Goal: Find contact information: Find contact information

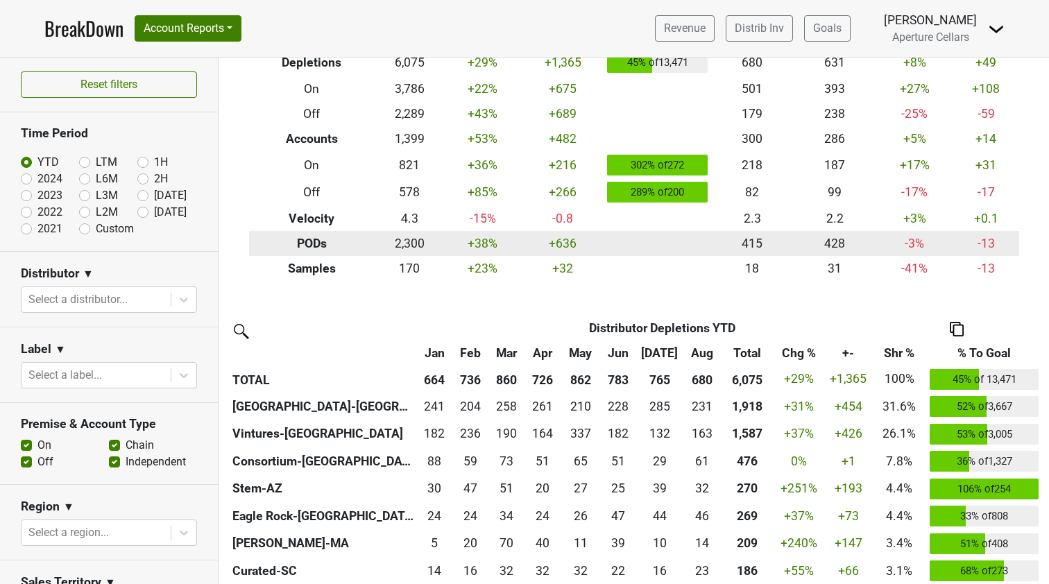
scroll to position [103, 0]
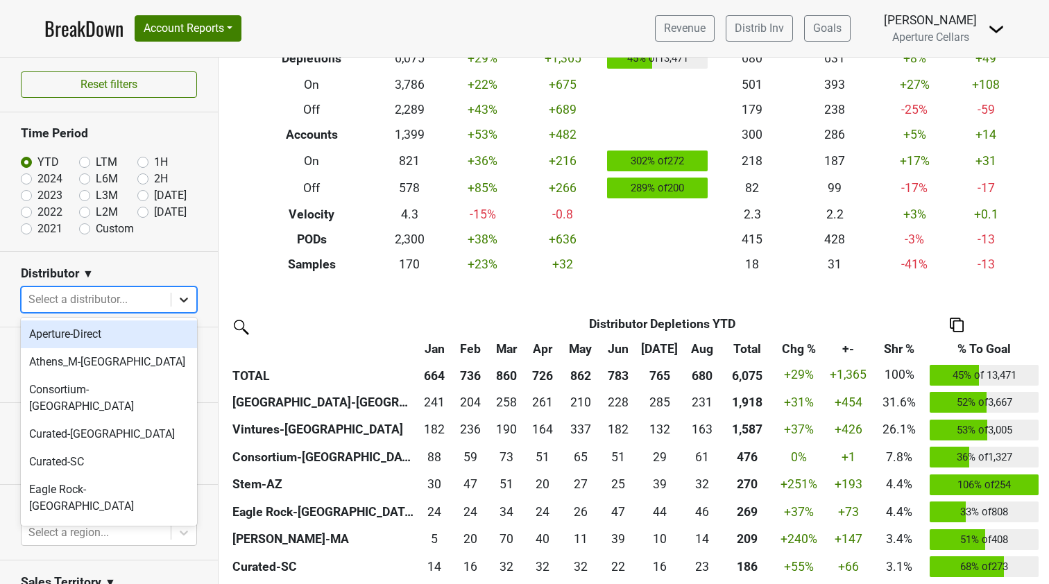
click at [183, 297] on icon at bounding box center [184, 300] width 14 height 14
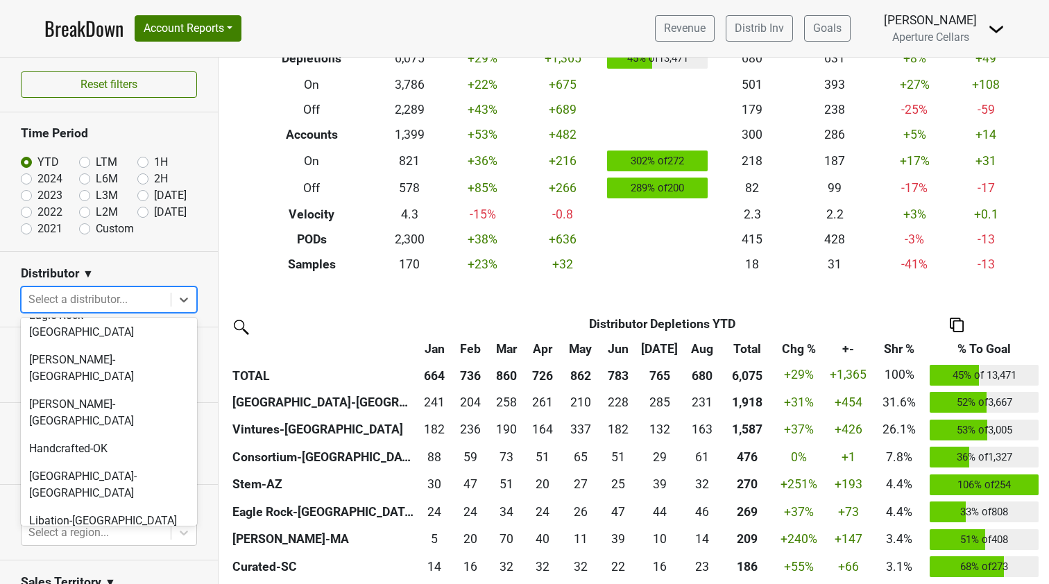
scroll to position [172, 0]
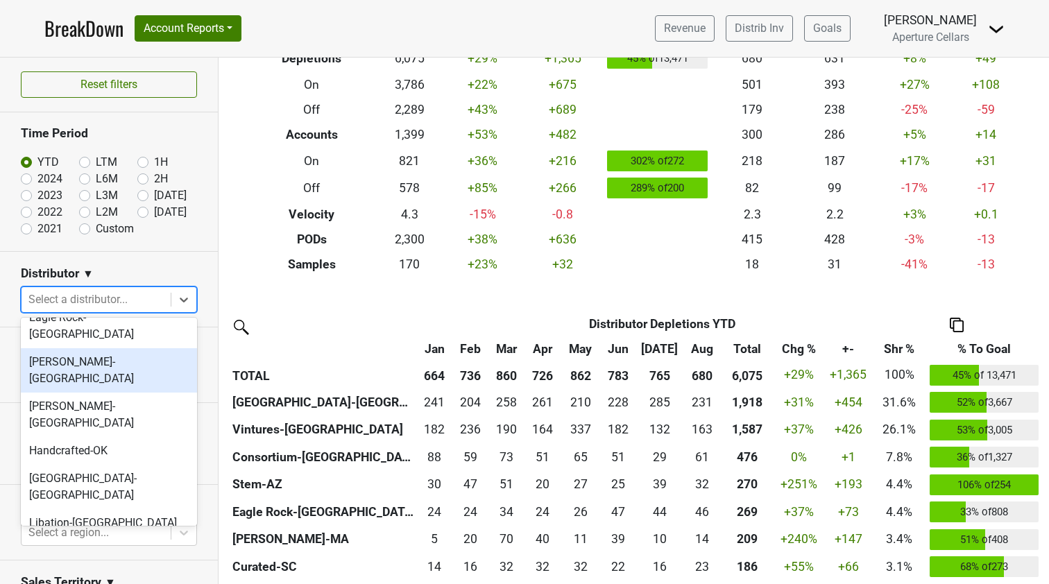
click at [90, 348] on div "[PERSON_NAME]-[GEOGRAPHIC_DATA]" at bounding box center [109, 370] width 176 height 44
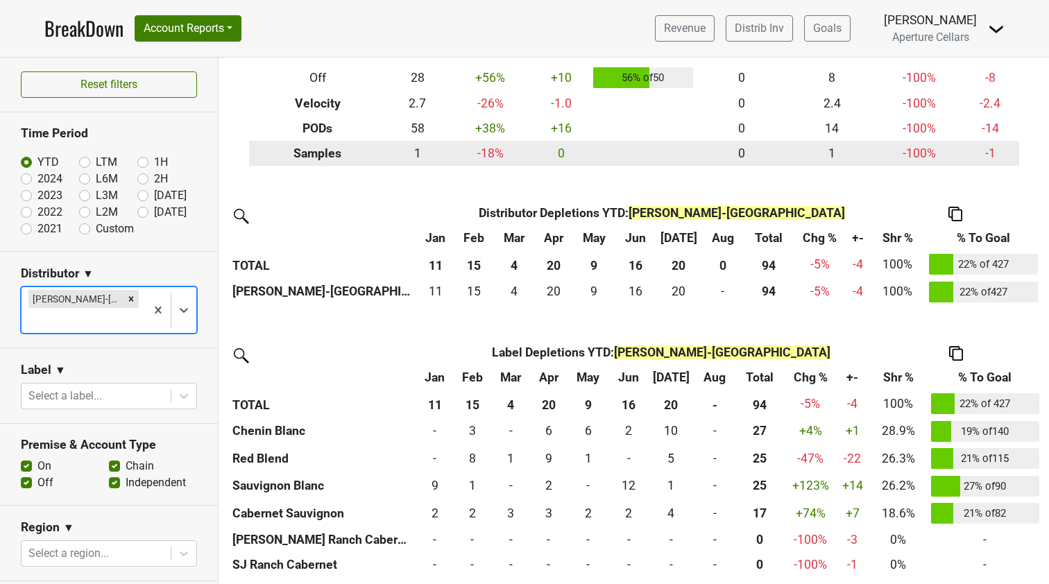
scroll to position [0, 0]
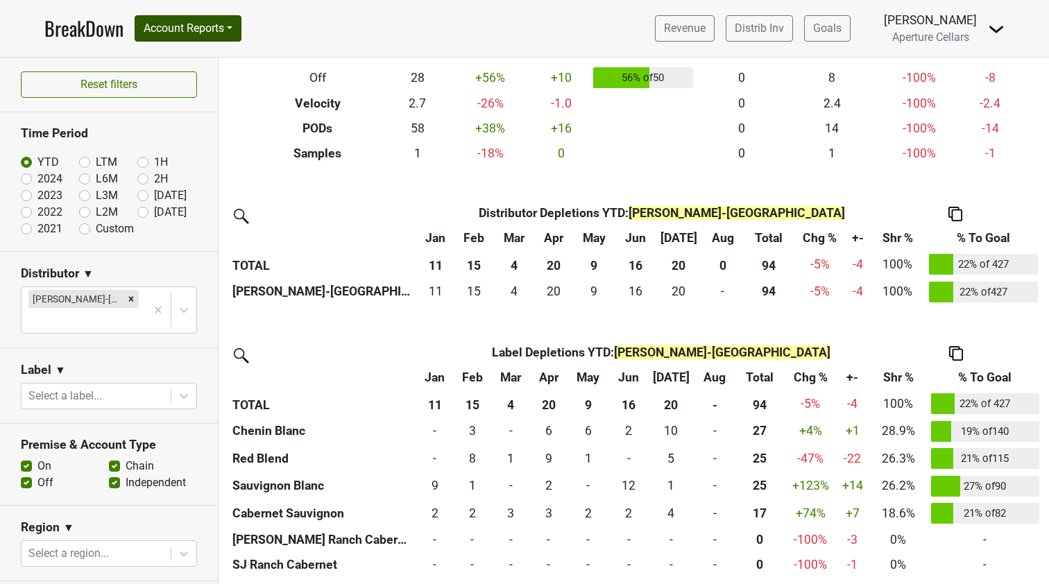
click at [230, 34] on button "Account Reports" at bounding box center [188, 28] width 107 height 26
drag, startPoint x: 198, startPoint y: 67, endPoint x: 192, endPoint y: 82, distance: 16.2
click at [192, 82] on div "SuperRanker Map Award Progress Chain Compliance CRM Notes" at bounding box center [197, 104] width 124 height 123
click at [192, 82] on button "Reset filters" at bounding box center [109, 84] width 176 height 26
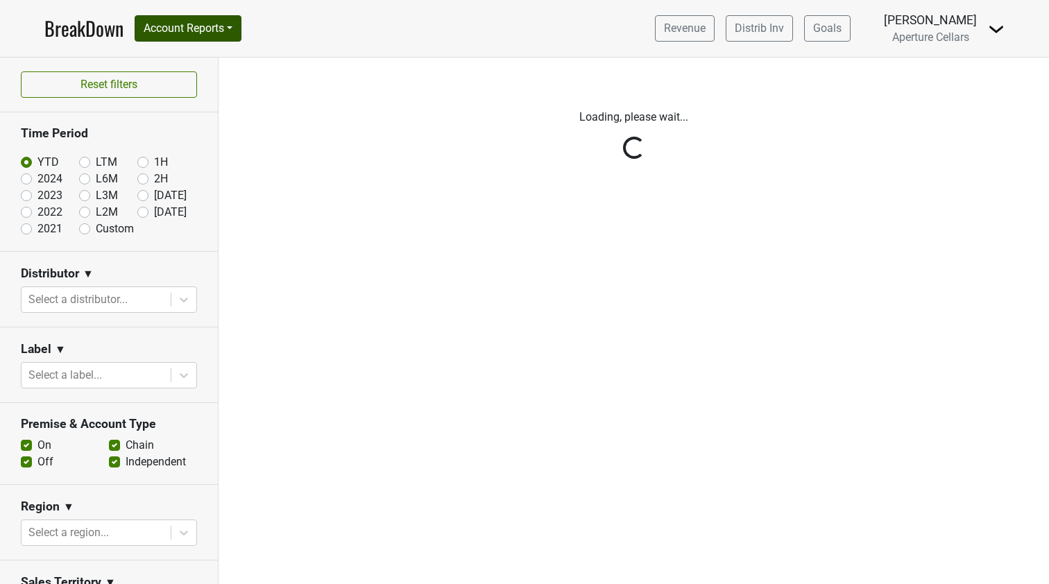
click at [219, 28] on button "Account Reports" at bounding box center [188, 28] width 107 height 26
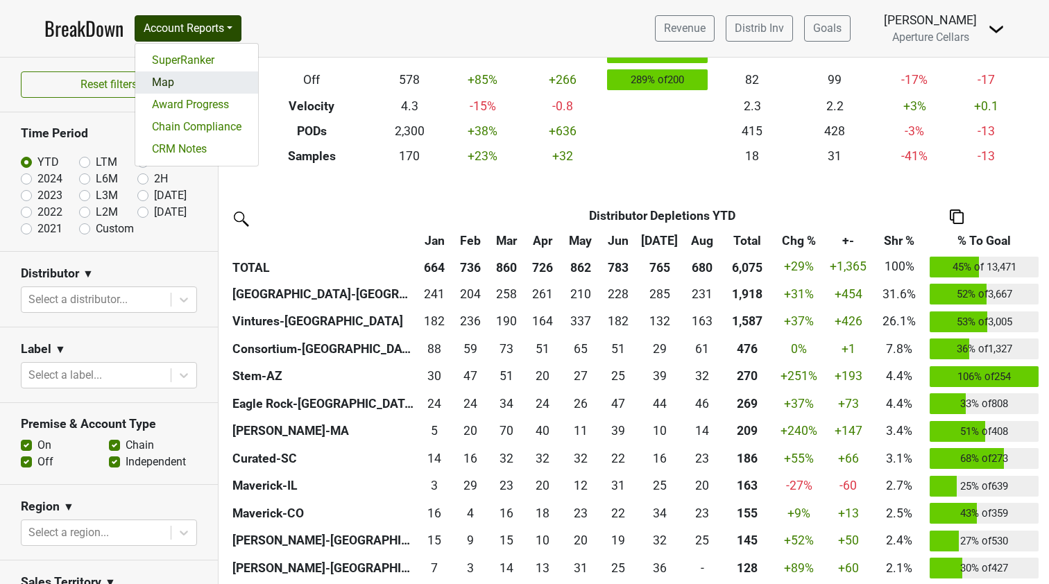
click at [183, 88] on link "Map" at bounding box center [196, 82] width 123 height 22
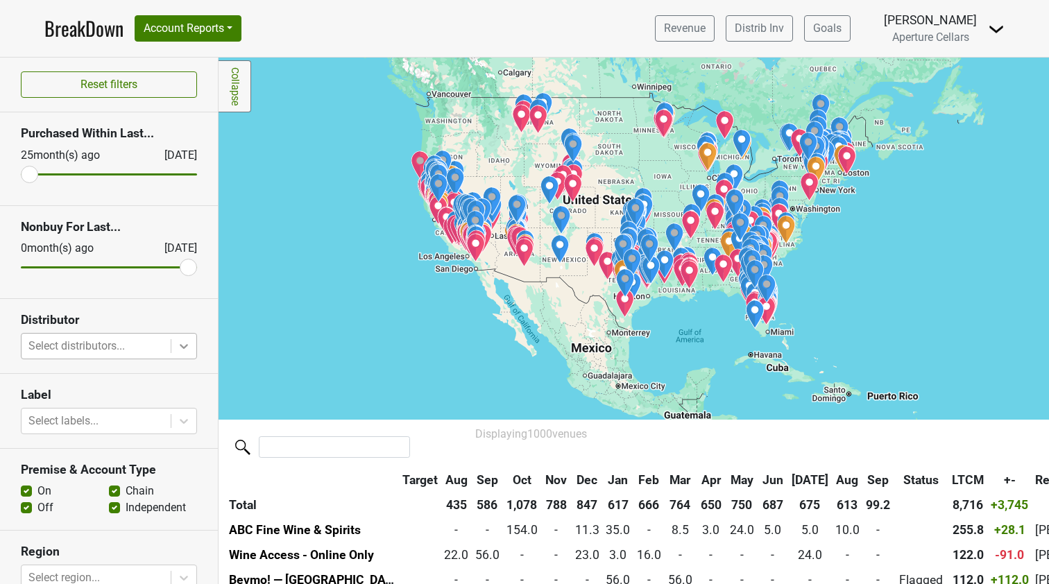
click at [186, 349] on icon at bounding box center [184, 346] width 14 height 14
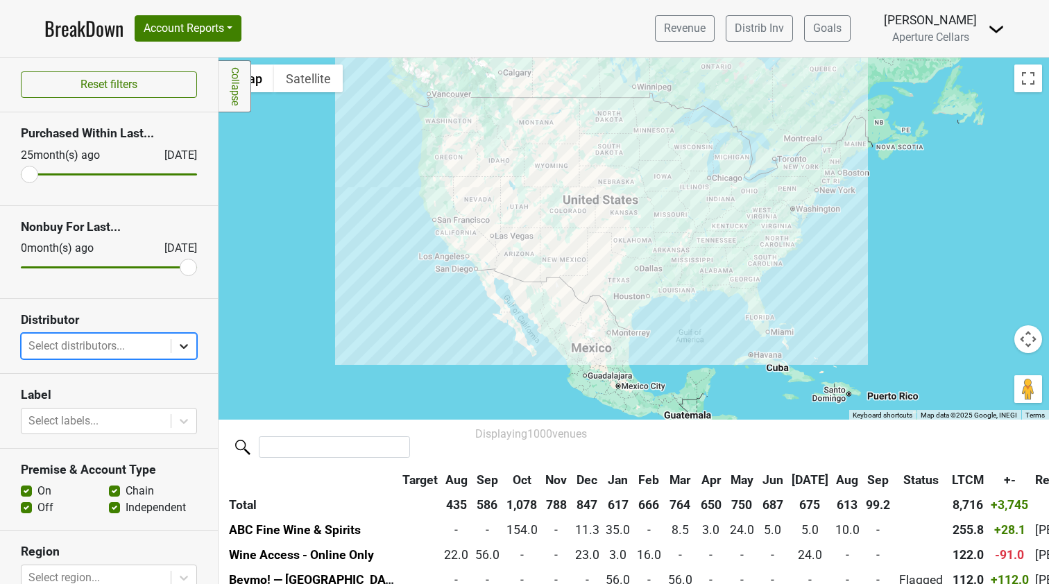
click at [182, 345] on icon at bounding box center [184, 346] width 14 height 14
click at [187, 356] on div at bounding box center [183, 346] width 25 height 25
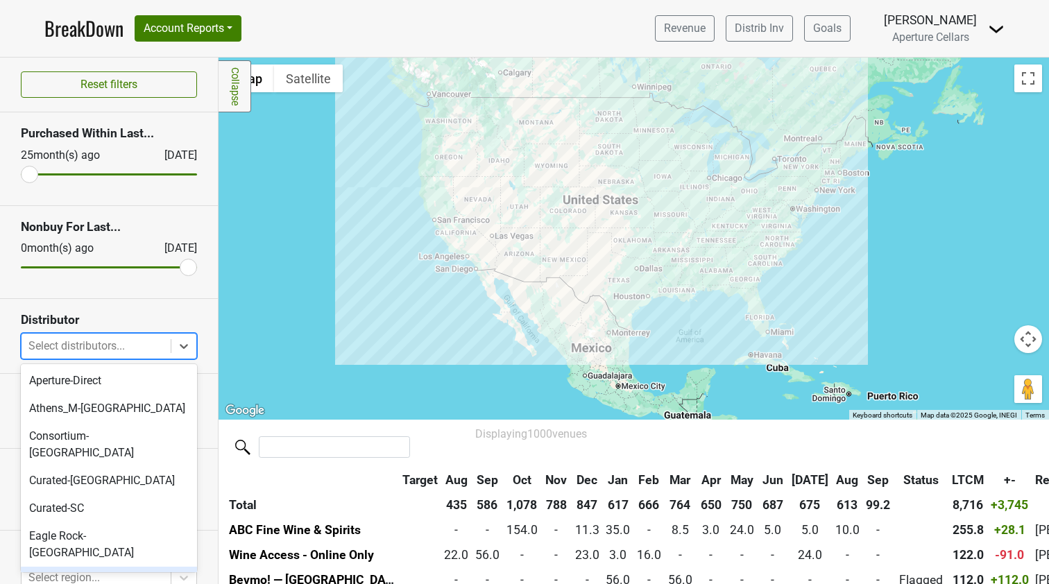
click at [96, 567] on div "[PERSON_NAME]-[GEOGRAPHIC_DATA]" at bounding box center [109, 589] width 176 height 44
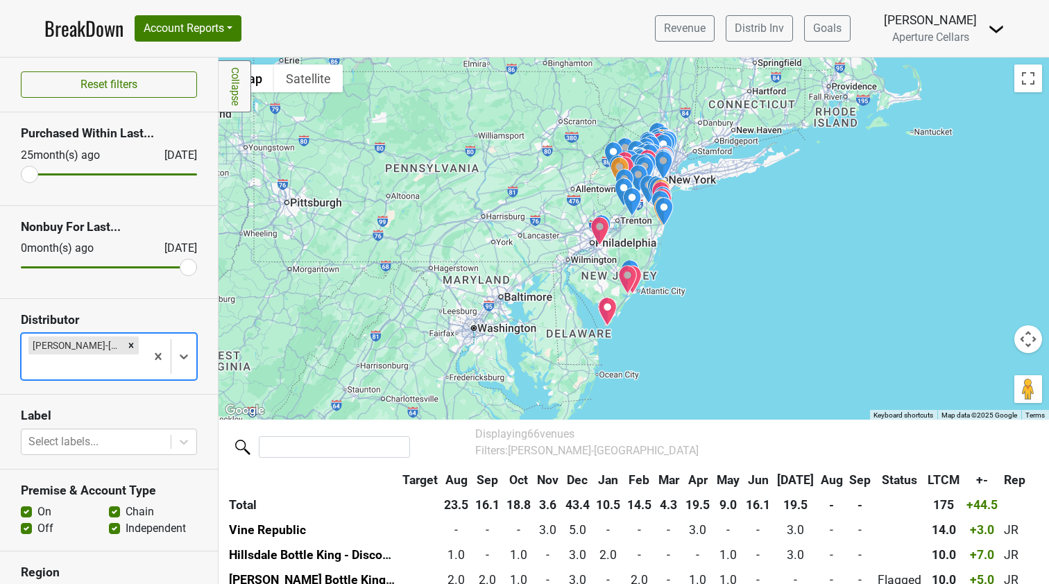
click at [870, 232] on div at bounding box center [633, 239] width 830 height 362
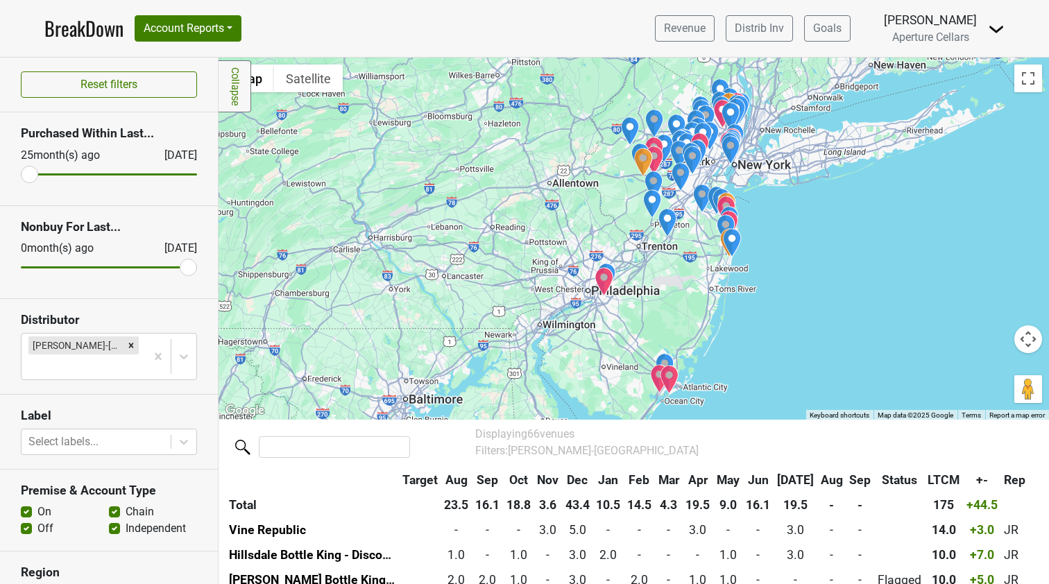
drag, startPoint x: 592, startPoint y: 241, endPoint x: 869, endPoint y: 277, distance: 279.2
click at [869, 277] on div at bounding box center [633, 239] width 830 height 362
click at [626, 290] on div at bounding box center [633, 239] width 830 height 362
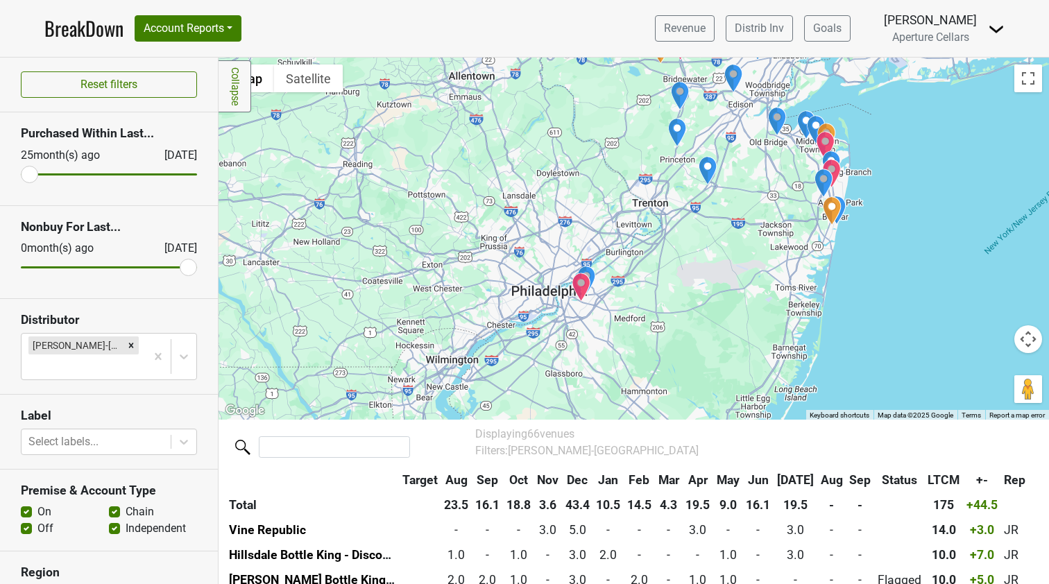
click at [626, 290] on div at bounding box center [633, 239] width 830 height 362
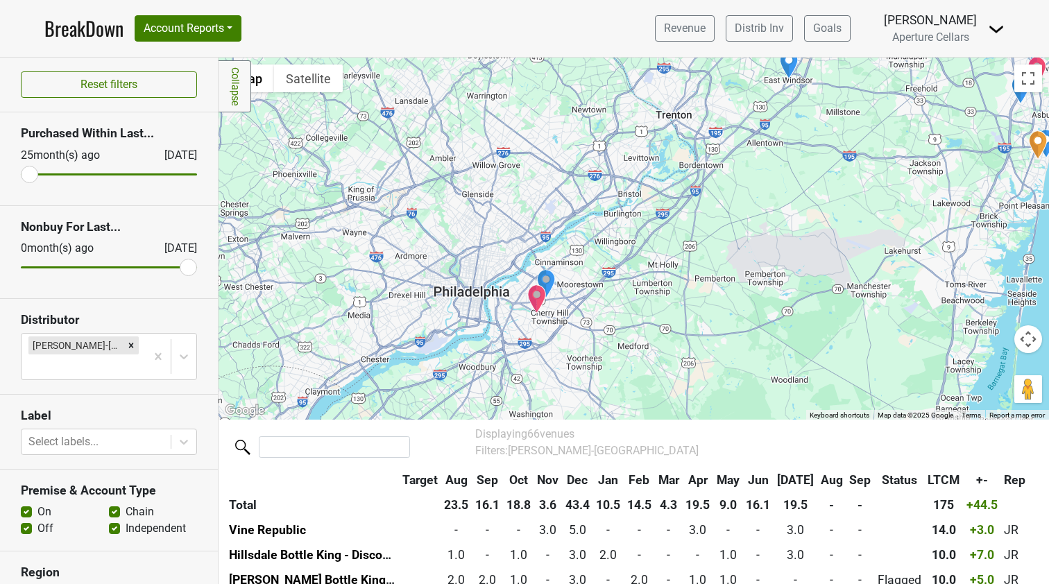
click at [626, 290] on div at bounding box center [633, 239] width 830 height 362
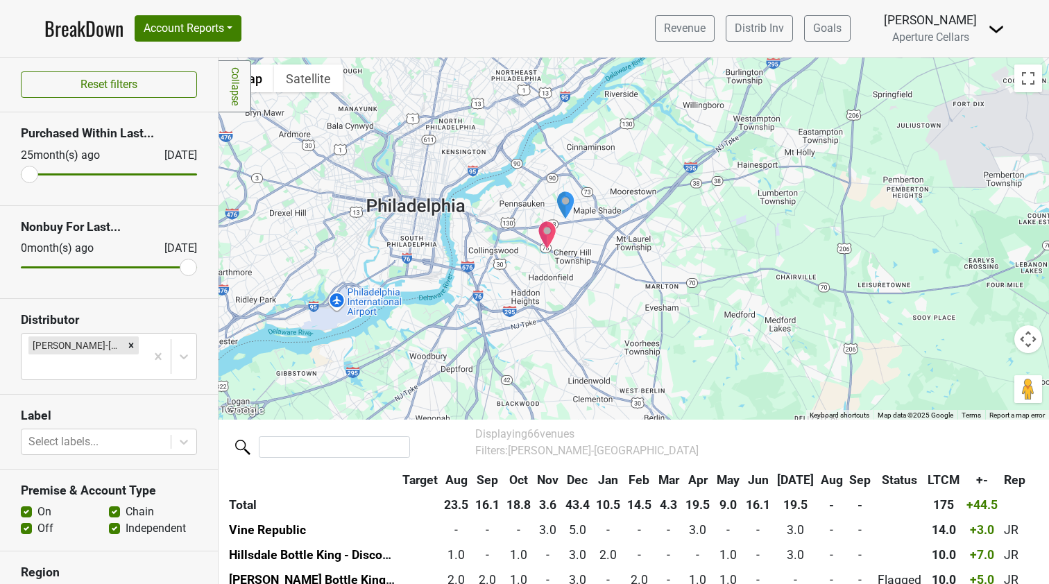
drag, startPoint x: 522, startPoint y: 299, endPoint x: 643, endPoint y: 203, distance: 154.5
click at [644, 202] on div at bounding box center [633, 239] width 830 height 362
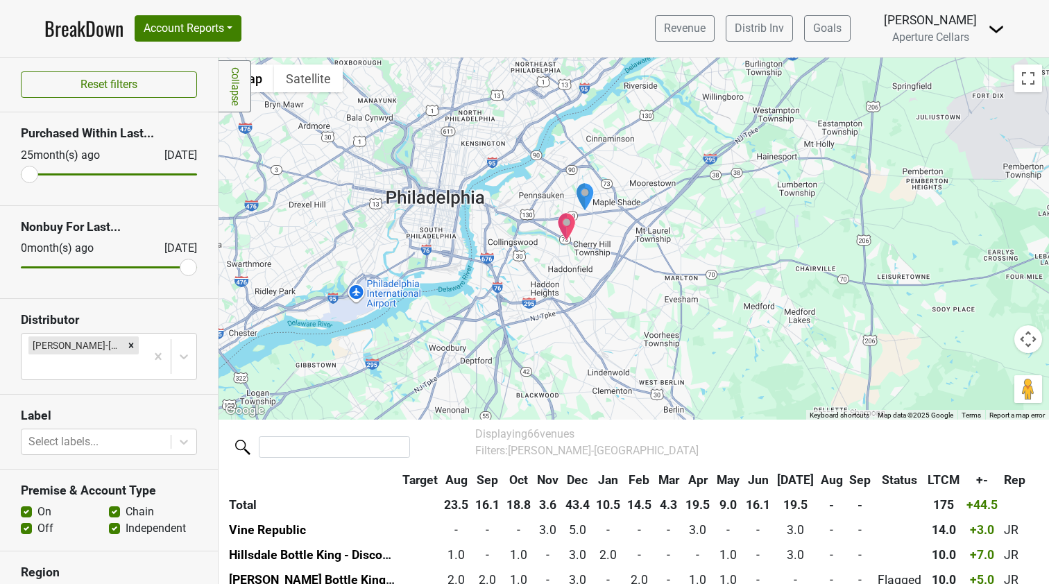
click at [585, 196] on img "Total Wine & More" at bounding box center [584, 196] width 19 height 29
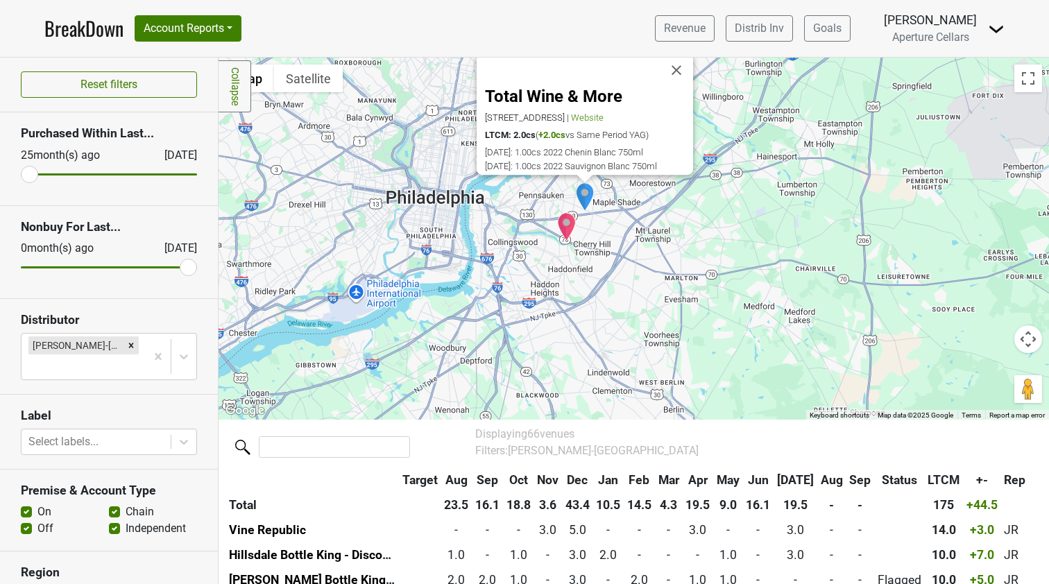
scroll to position [744, 0]
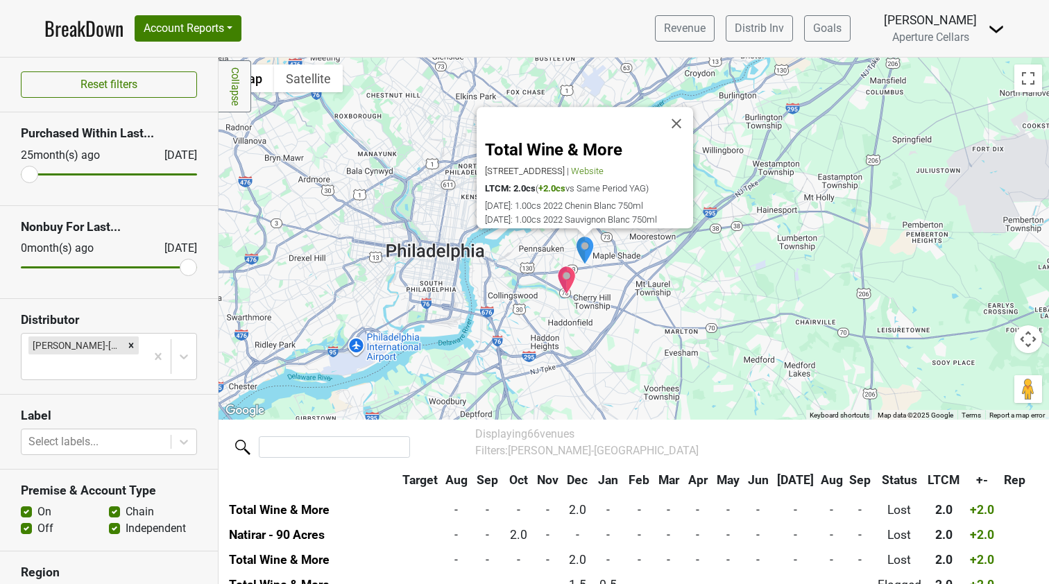
click at [567, 279] on img "Caffe Aldo Lamberti" at bounding box center [566, 280] width 19 height 29
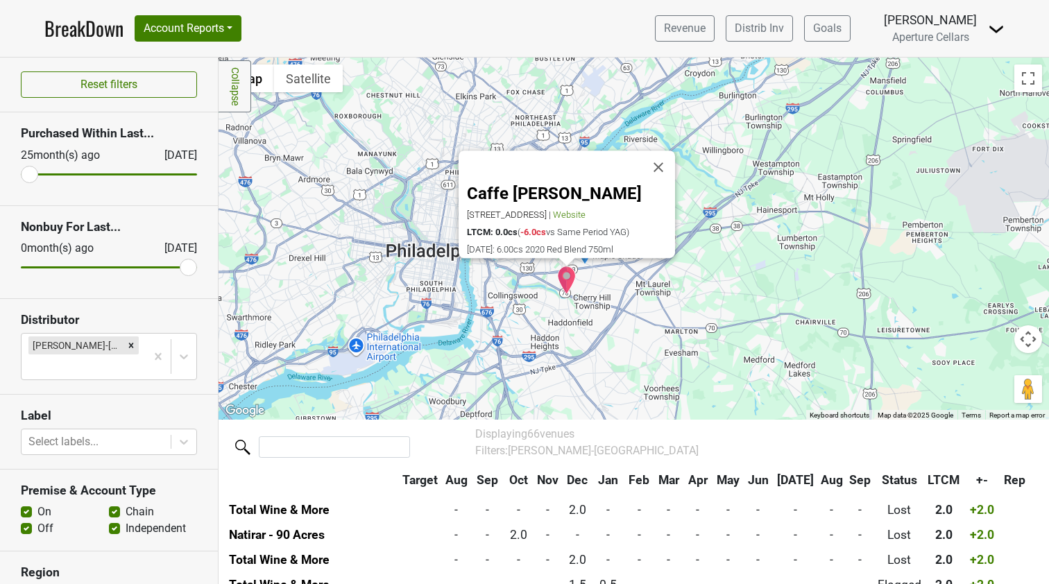
scroll to position [1287, 0]
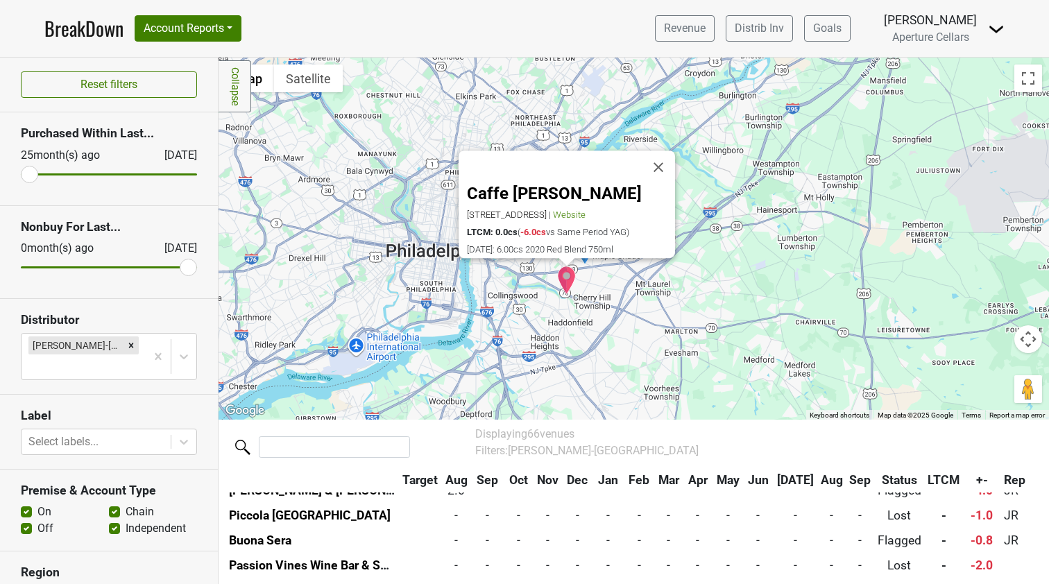
click at [601, 280] on div "Caffe [PERSON_NAME] [STREET_ADDRESS] | Website LTCM: 0.0cs ( -6.0cs vs Same Per…" at bounding box center [633, 239] width 830 height 362
click at [664, 151] on button "Close" at bounding box center [658, 167] width 33 height 33
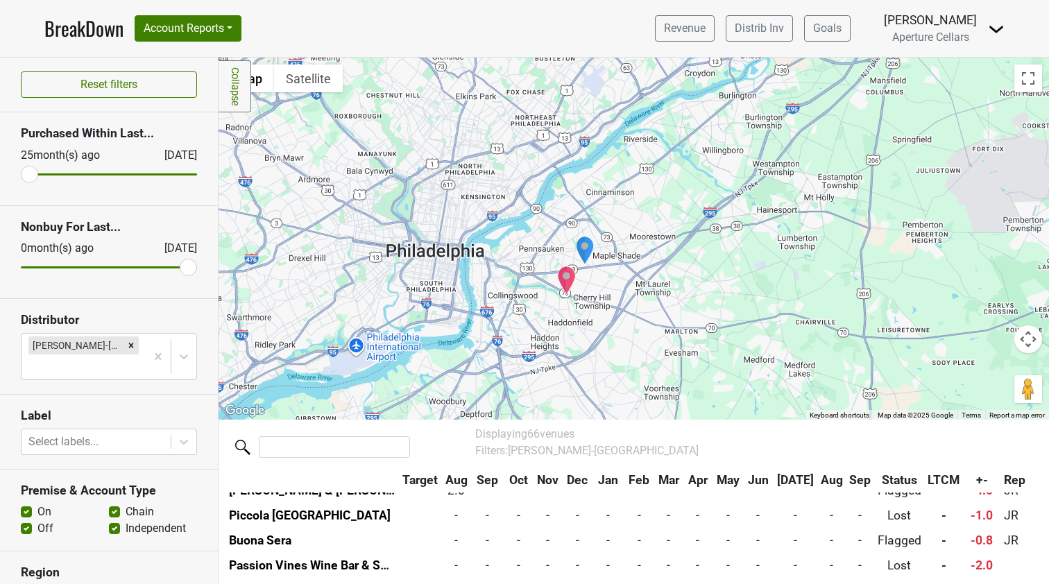
click at [585, 248] on img "Total Wine & More" at bounding box center [584, 250] width 19 height 29
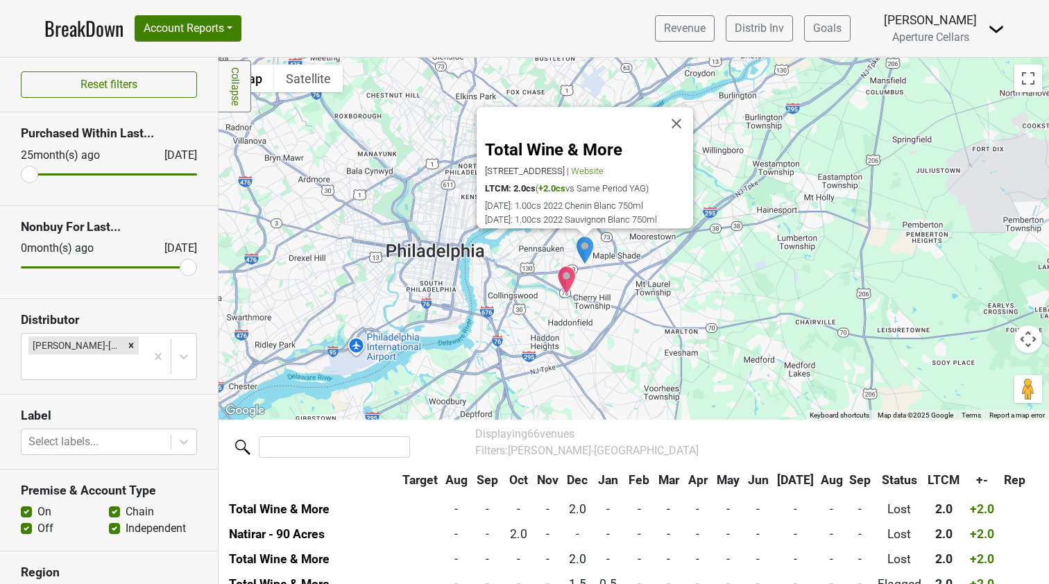
scroll to position [744, 0]
drag, startPoint x: 616, startPoint y: 163, endPoint x: 481, endPoint y: 162, distance: 134.6
click at [485, 166] on div "[STREET_ADDRESS] | Website" at bounding box center [589, 171] width 208 height 10
copy link "[STREET_ADDRESS]"
click at [603, 166] on span "Website" at bounding box center [587, 171] width 33 height 10
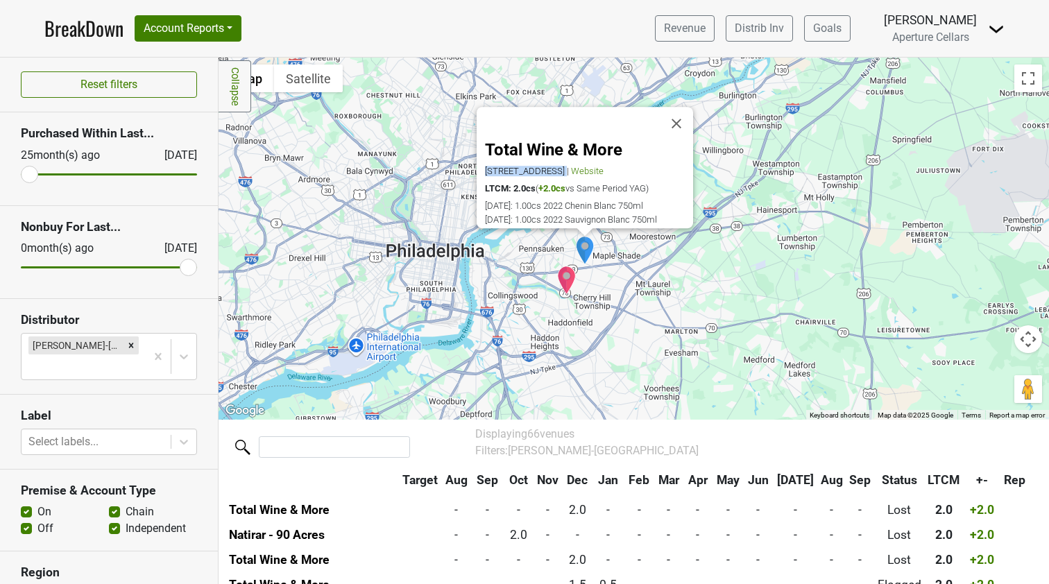
click at [566, 279] on img "Caffe Aldo Lamberti" at bounding box center [566, 280] width 19 height 29
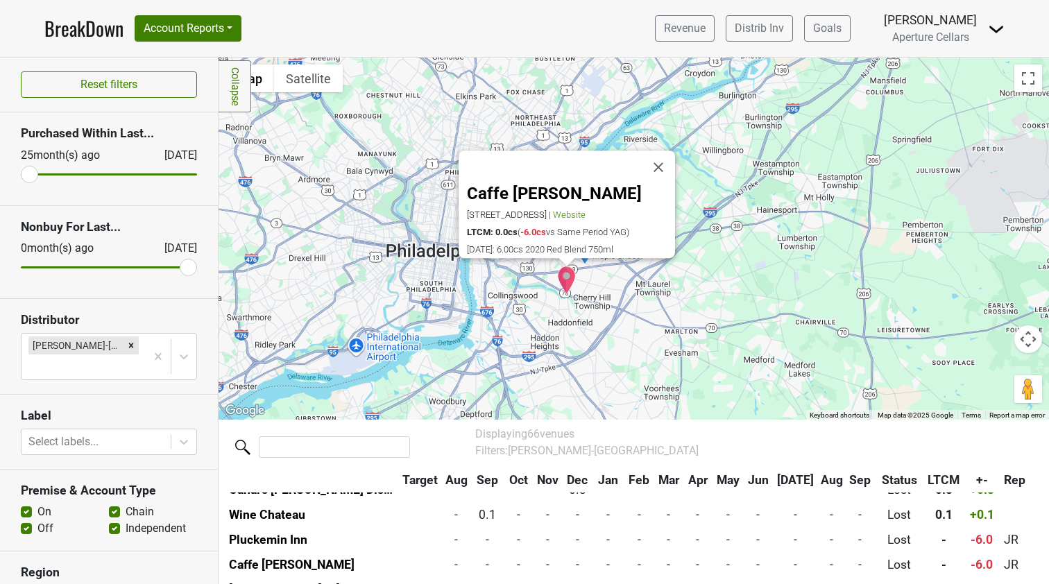
scroll to position [1287, 0]
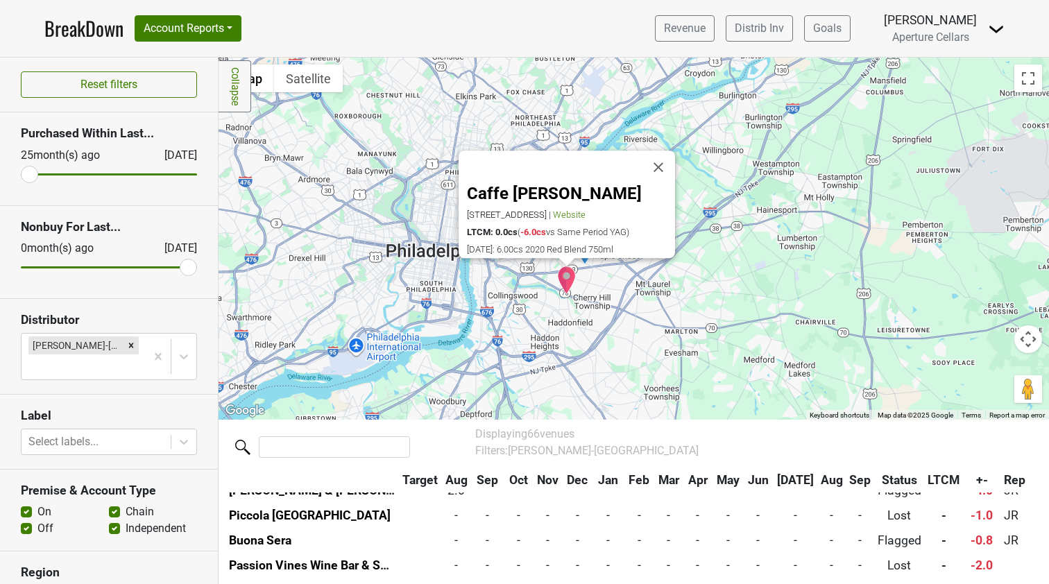
click at [720, 289] on div "Caffe [PERSON_NAME] [STREET_ADDRESS] | Website LTCM: 0.0cs ( -6.0cs vs Same Per…" at bounding box center [633, 239] width 830 height 362
click at [715, 287] on div "Caffe [PERSON_NAME] [STREET_ADDRESS] | Website LTCM: 0.0cs ( -6.0cs vs Same Per…" at bounding box center [633, 239] width 830 height 362
